Goal: Task Accomplishment & Management: Complete application form

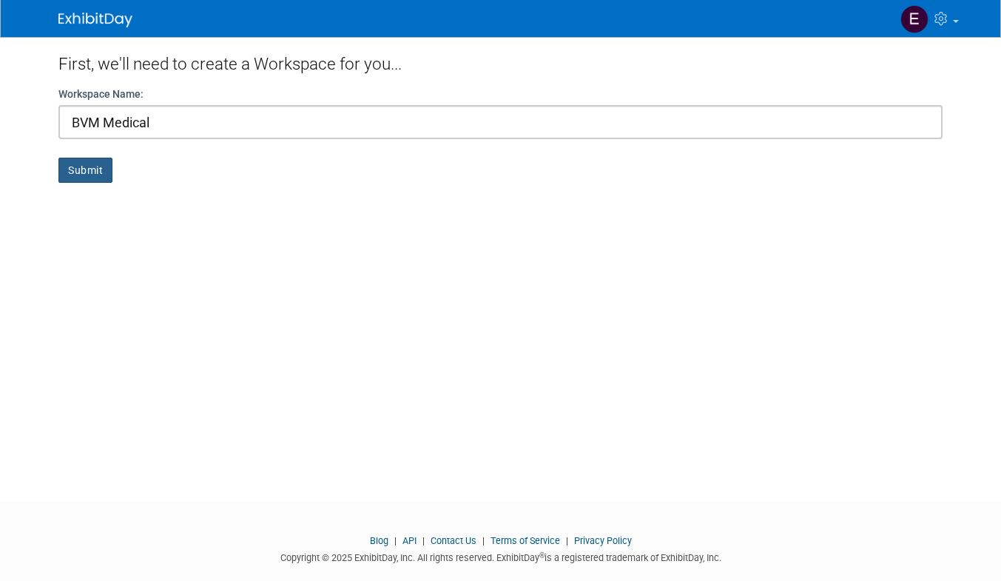
type input "BVM Medical"
click at [91, 175] on button "Submit" at bounding box center [85, 170] width 54 height 25
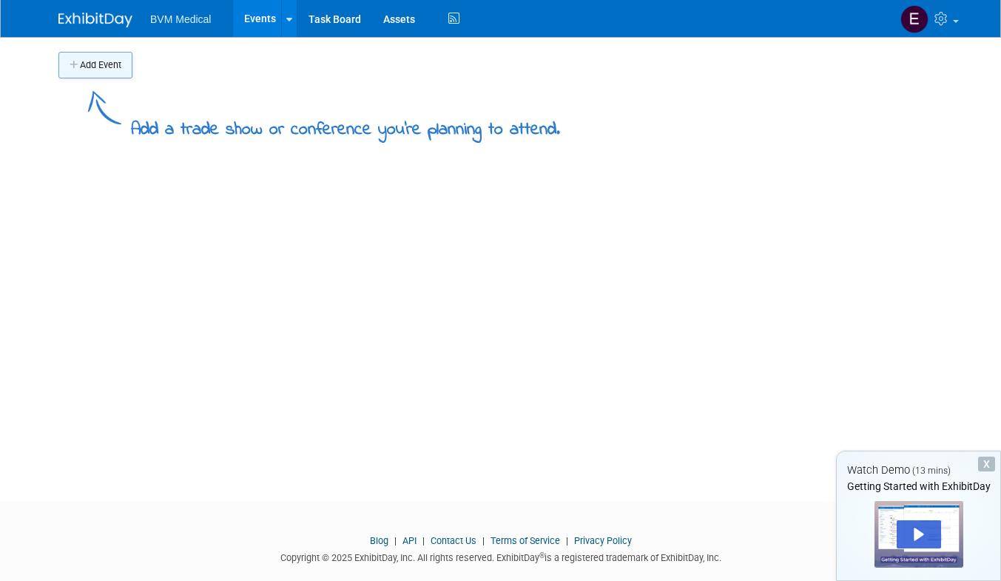
click at [105, 70] on button "Add Event" at bounding box center [95, 65] width 74 height 27
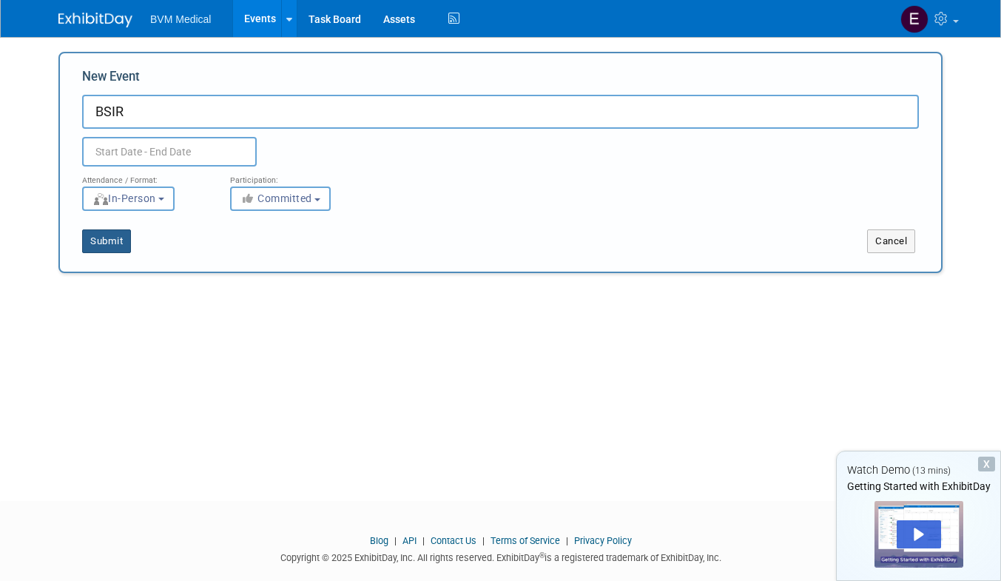
type input "BSIR"
click at [110, 242] on button "Submit" at bounding box center [106, 241] width 49 height 24
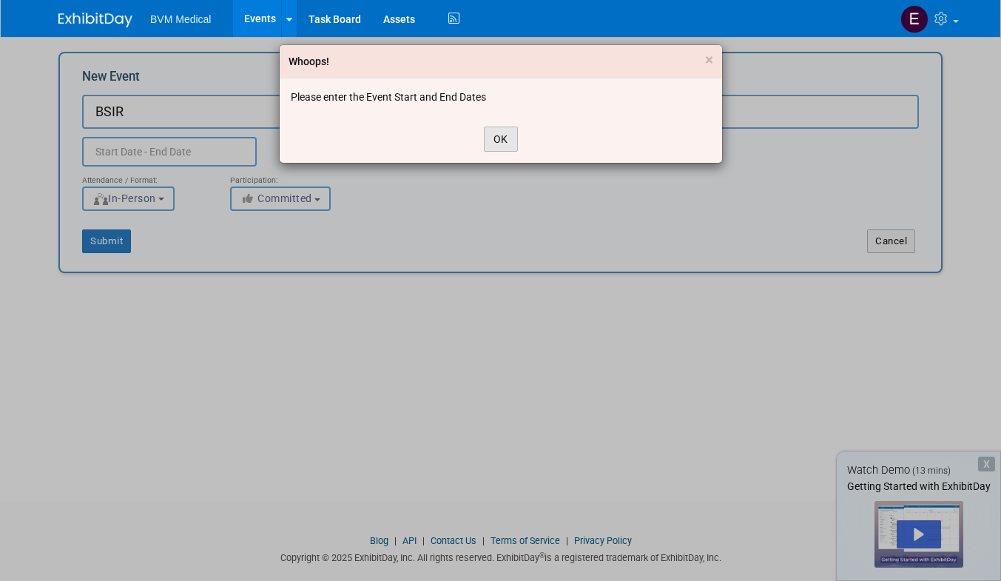
click at [503, 135] on button "OK" at bounding box center [501, 139] width 34 height 25
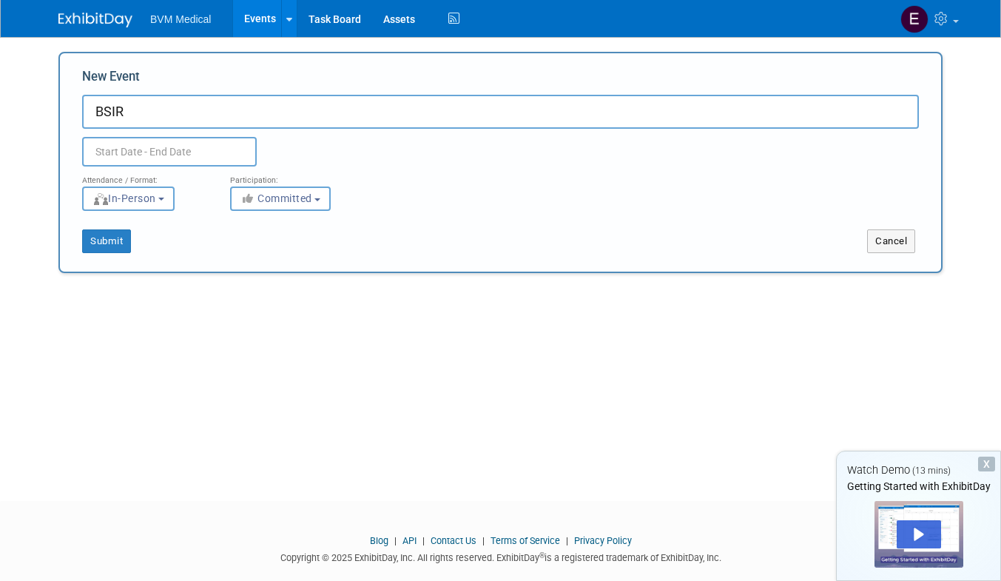
click at [154, 150] on input "text" at bounding box center [169, 152] width 175 height 30
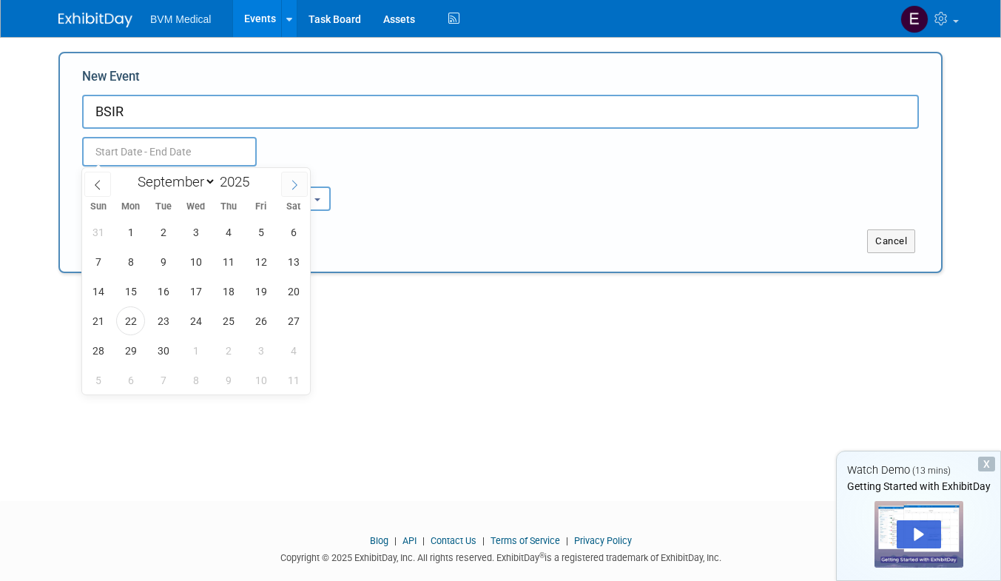
click at [307, 195] on span at bounding box center [294, 184] width 27 height 25
click at [299, 188] on icon at bounding box center [294, 185] width 10 height 10
select select "10"
click at [130, 289] on span "10" at bounding box center [130, 291] width 29 height 29
click at [194, 295] on span "12" at bounding box center [195, 291] width 29 height 29
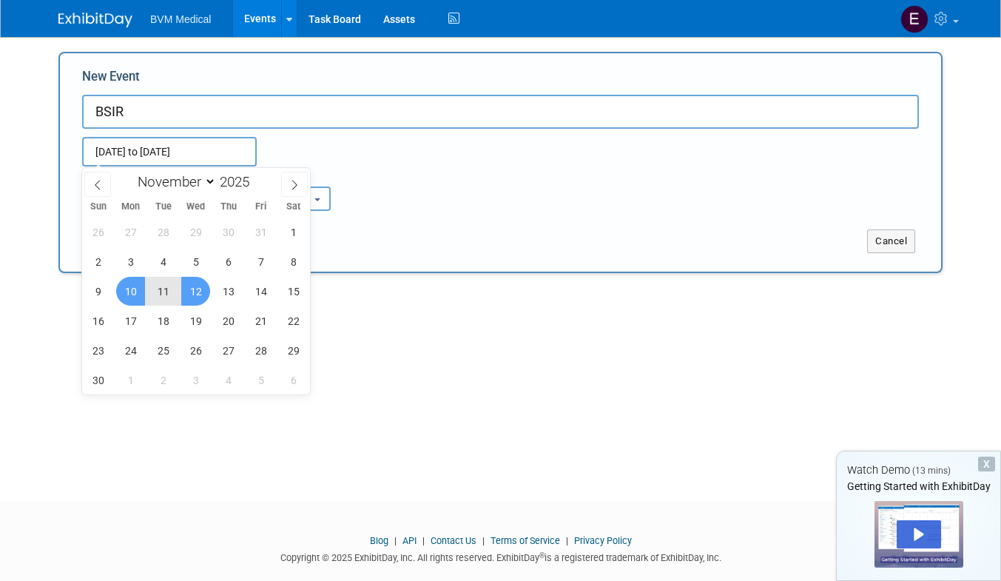
type input "Nov 10, 2025 to Nov 12, 2025"
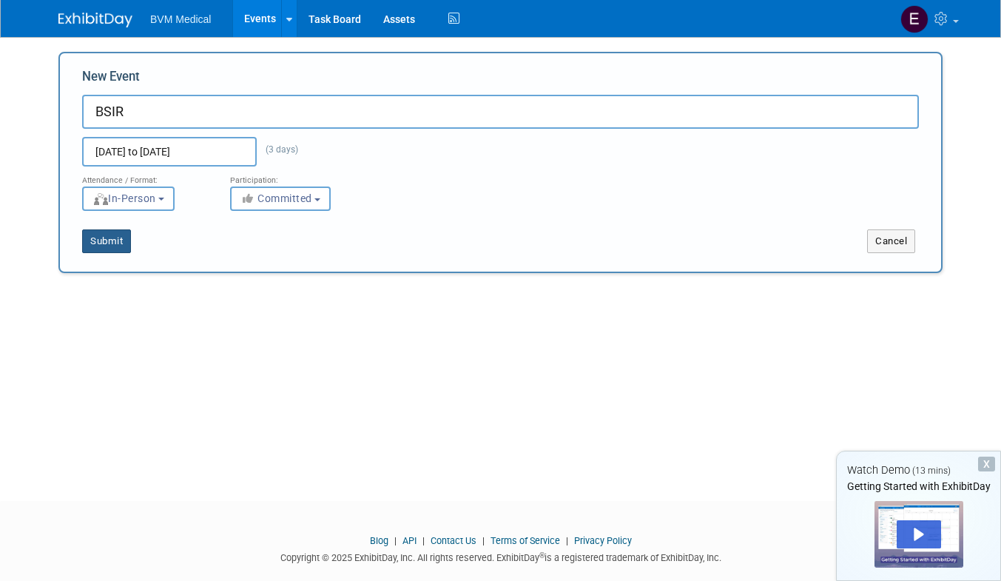
click at [107, 248] on button "Submit" at bounding box center [106, 241] width 49 height 24
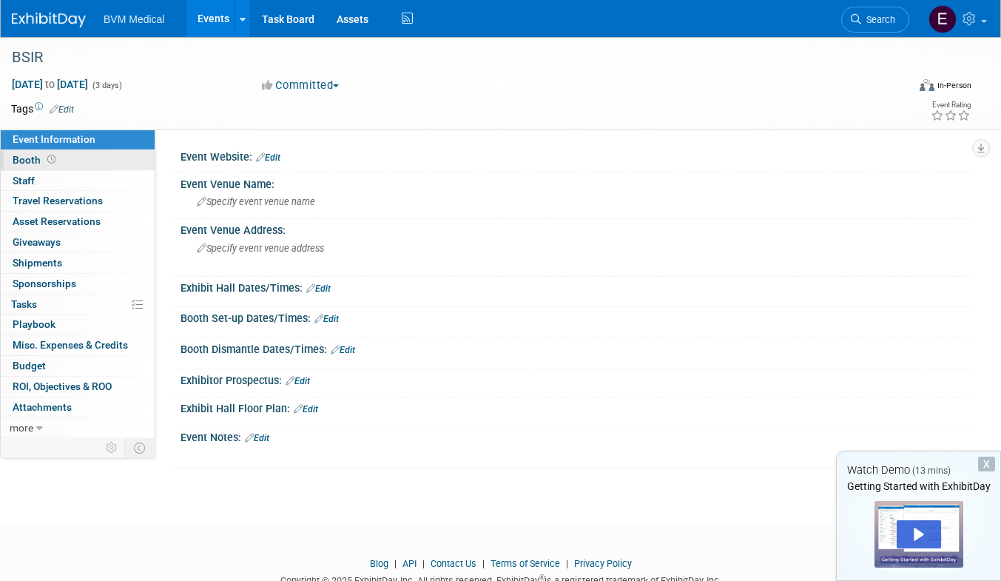
click at [33, 166] on span "Booth" at bounding box center [36, 160] width 46 height 12
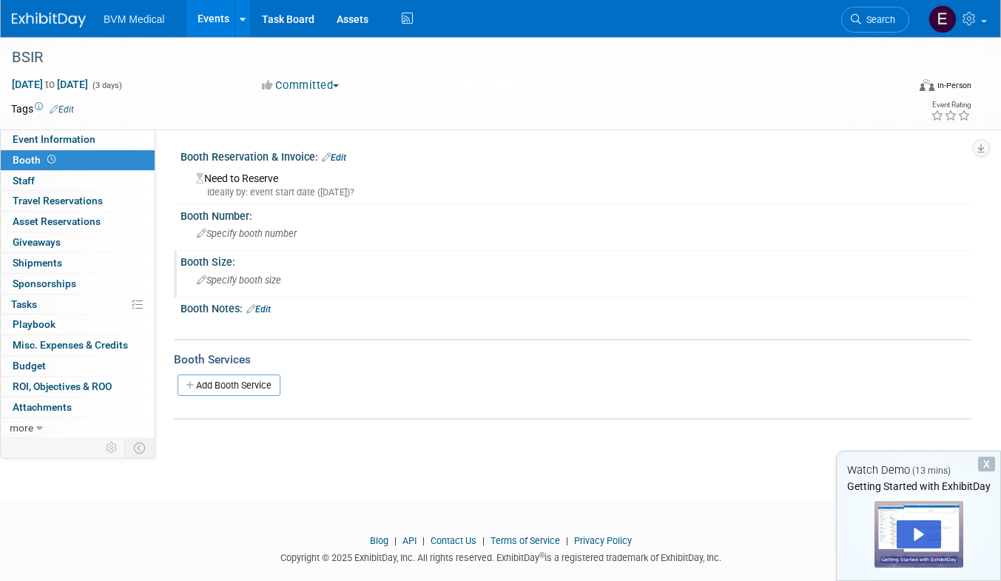
click at [228, 277] on span "Specify booth size" at bounding box center [239, 280] width 84 height 11
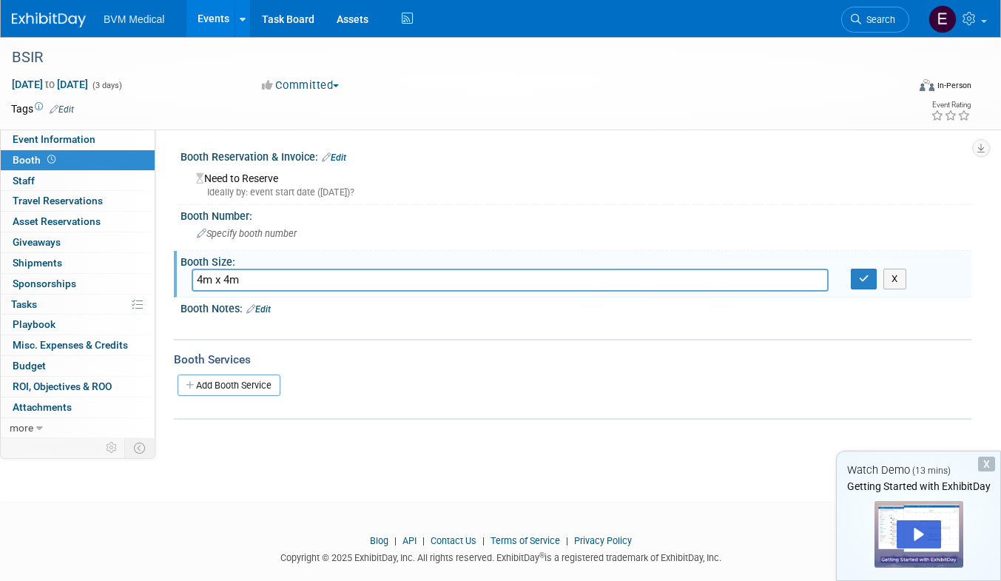
type input "4m x 4m"
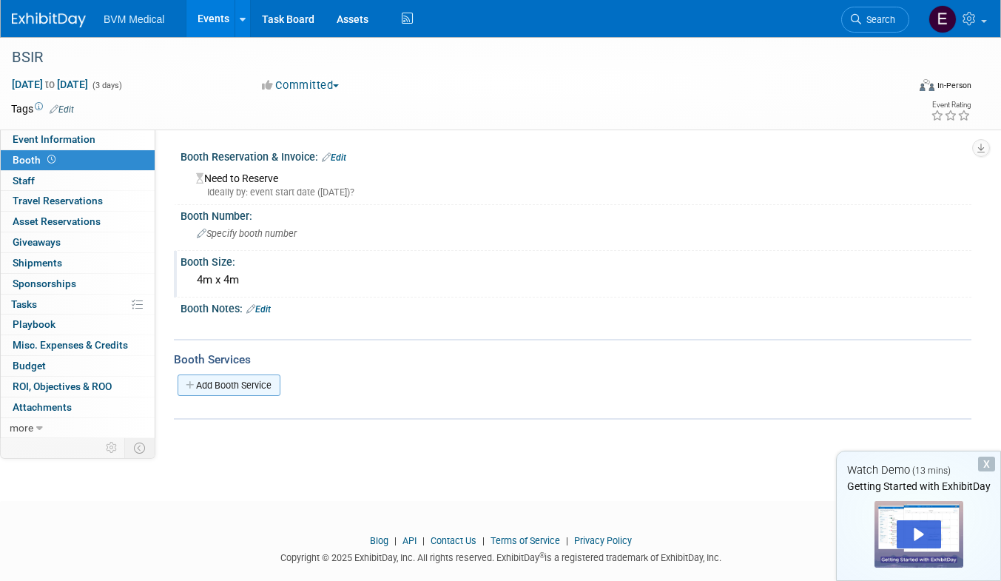
click at [226, 383] on link "Add Booth Service" at bounding box center [229, 385] width 103 height 21
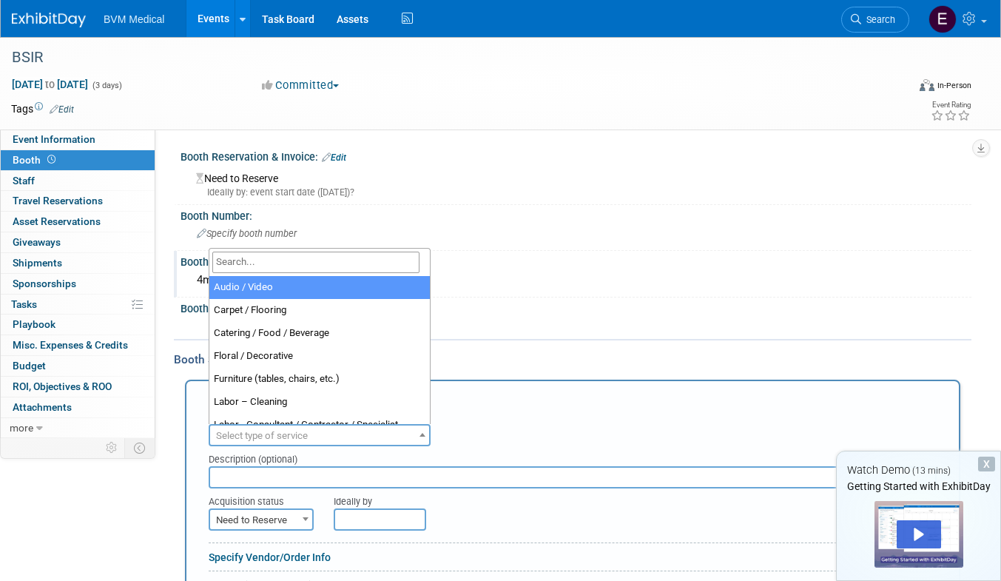
click at [277, 432] on span "Select type of service" at bounding box center [262, 435] width 92 height 11
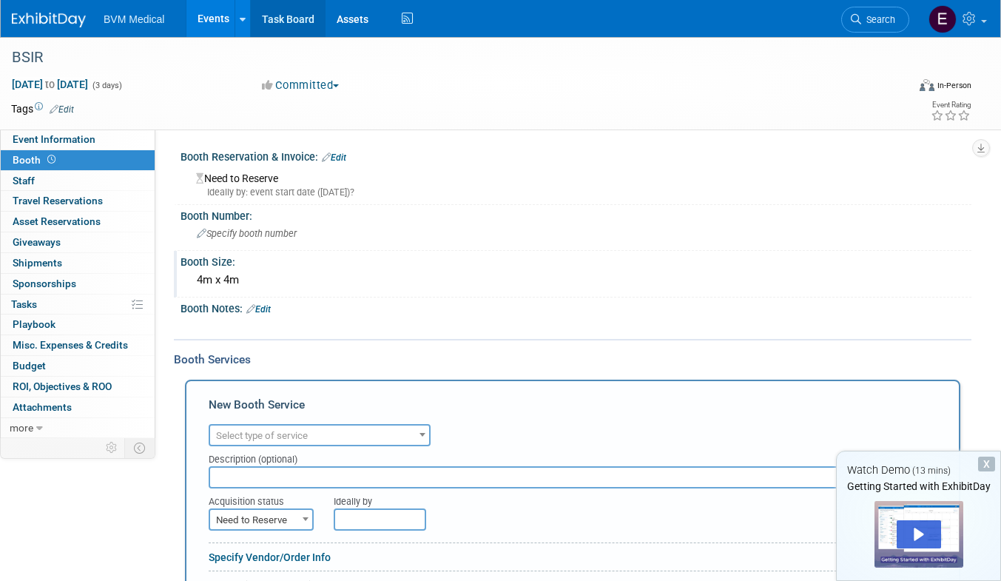
click at [282, 16] on link "Task Board" at bounding box center [288, 18] width 75 height 37
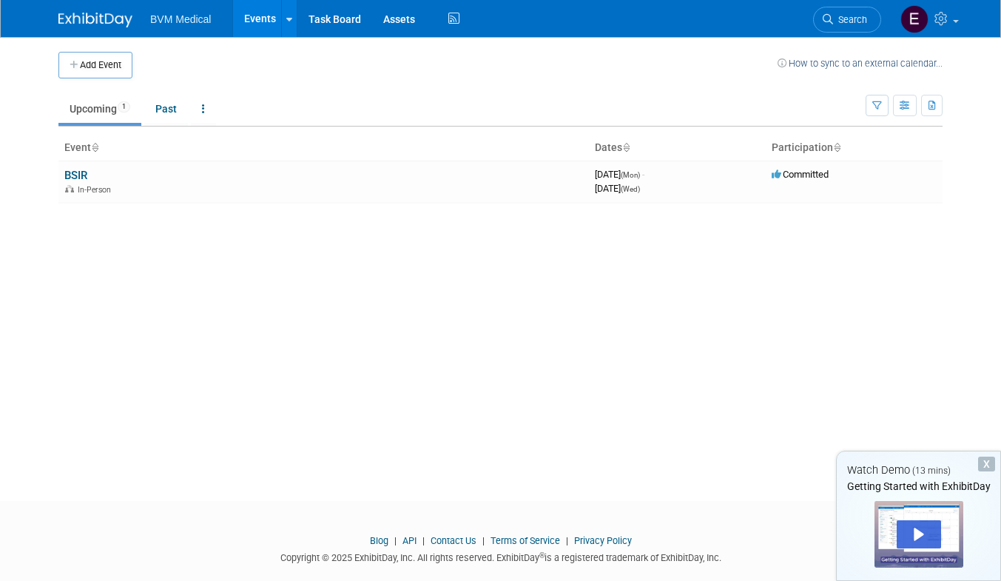
click at [169, 21] on span "BVM Medical" at bounding box center [180, 19] width 61 height 12
click at [84, 27] on img at bounding box center [95, 20] width 74 height 15
click at [99, 16] on img at bounding box center [95, 20] width 74 height 15
click at [178, 19] on span "BVM Medical" at bounding box center [180, 19] width 61 height 12
click at [396, 20] on link "Assets" at bounding box center [399, 18] width 54 height 37
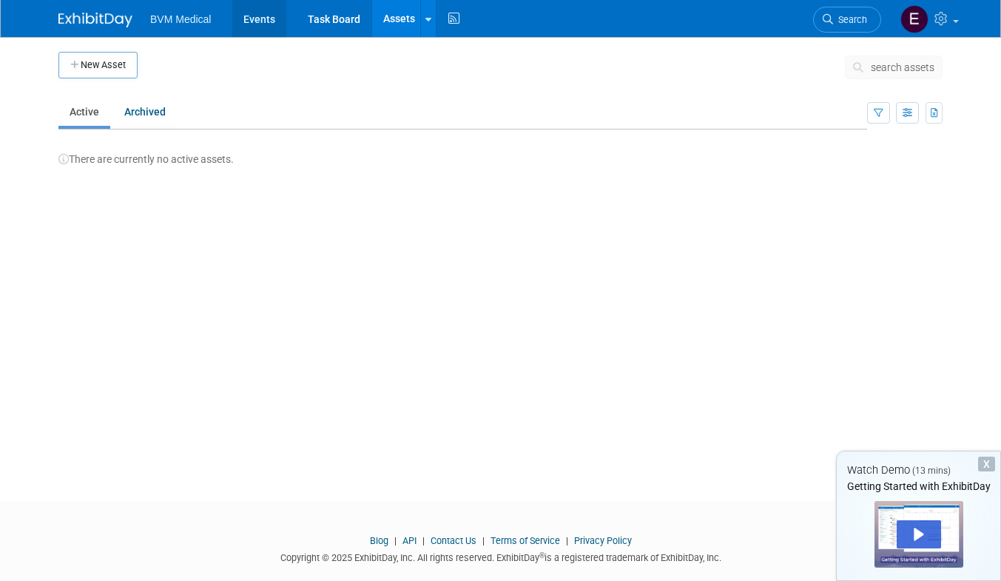
click at [258, 20] on link "Events" at bounding box center [259, 18] width 54 height 37
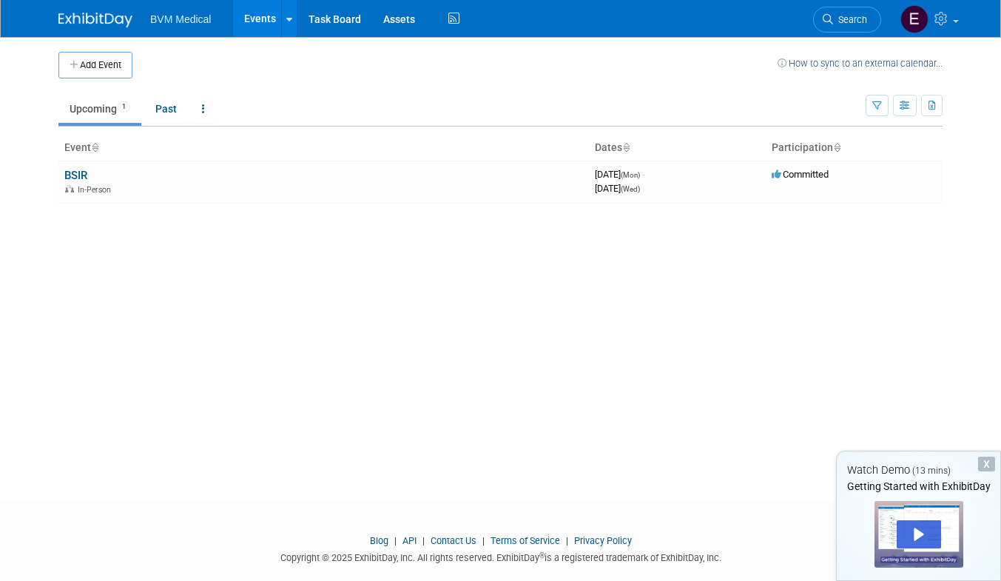
click at [156, 33] on ul "BVM Medical Events Add Event Bulk Upload Events Shareable Event Boards Recently…" at bounding box center [306, 18] width 313 height 37
click at [181, 17] on span "BVM Medical" at bounding box center [180, 19] width 61 height 12
